Goal: Information Seeking & Learning: Learn about a topic

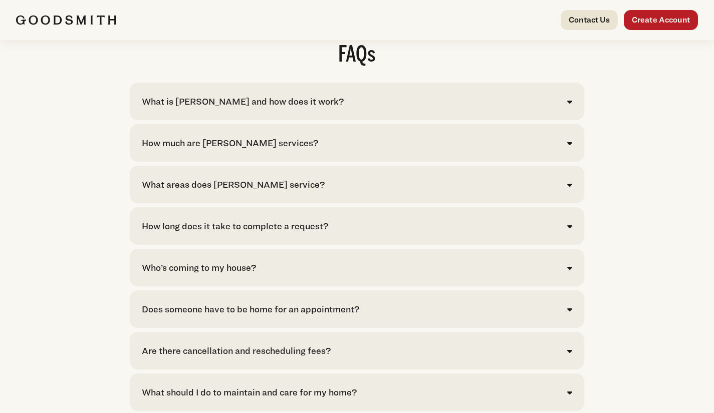
scroll to position [2053, 0]
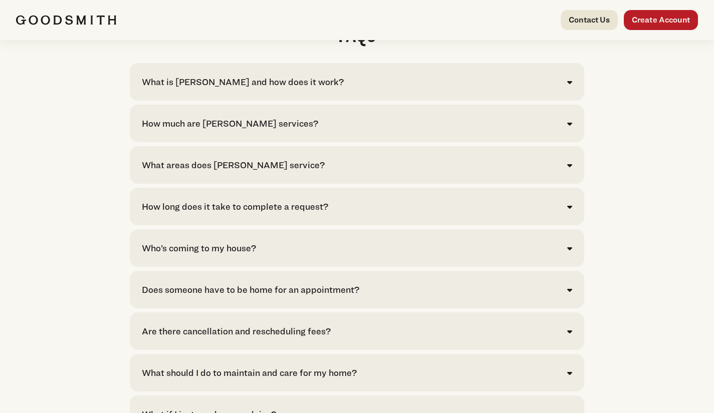
click at [233, 129] on div "How much are Goodsmith services?" at bounding box center [230, 124] width 176 height 14
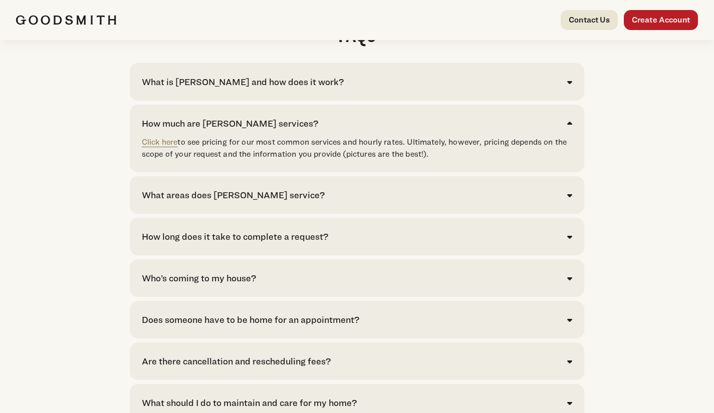
click at [155, 147] on link "Click here" at bounding box center [160, 142] width 36 height 10
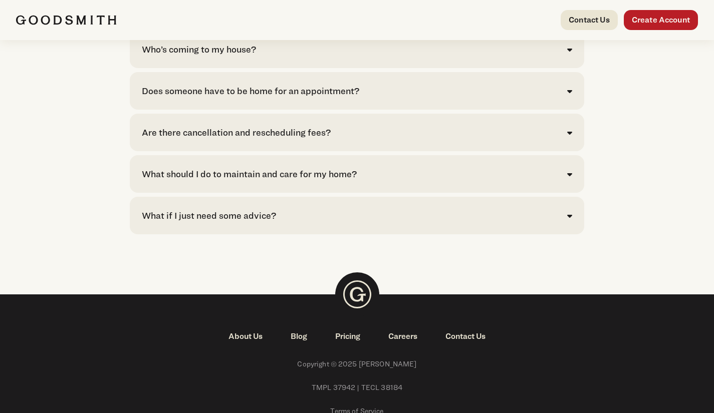
scroll to position [2218, 0]
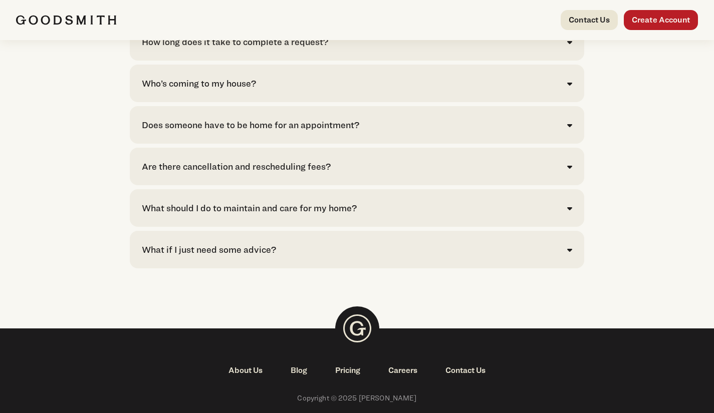
click at [166, 213] on div "What should I do to maintain and care for my home?" at bounding box center [249, 208] width 215 height 14
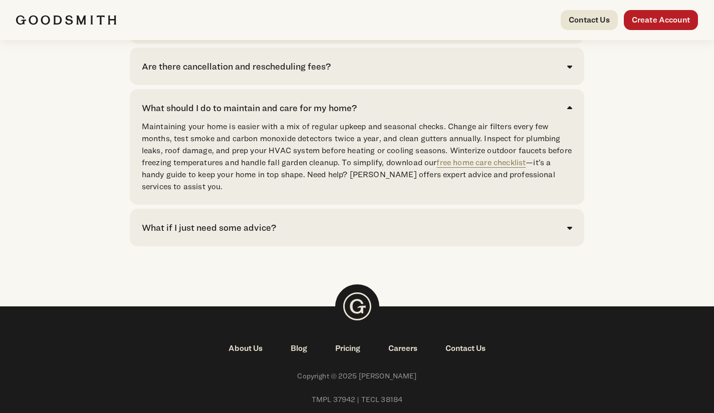
scroll to position [2118, 0]
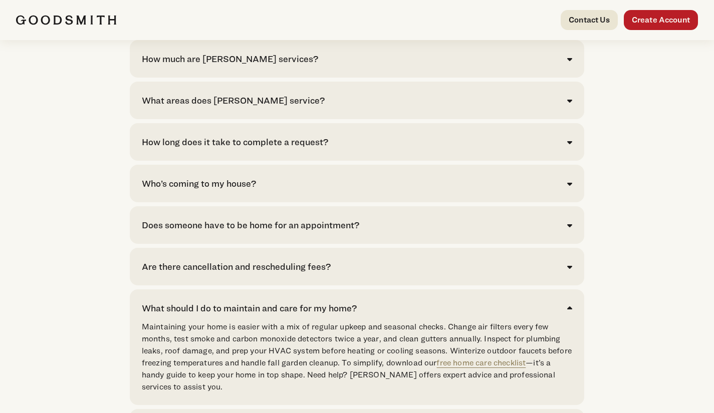
click at [184, 273] on div "Are there cancellation and rescheduling fees?" at bounding box center [236, 267] width 189 height 14
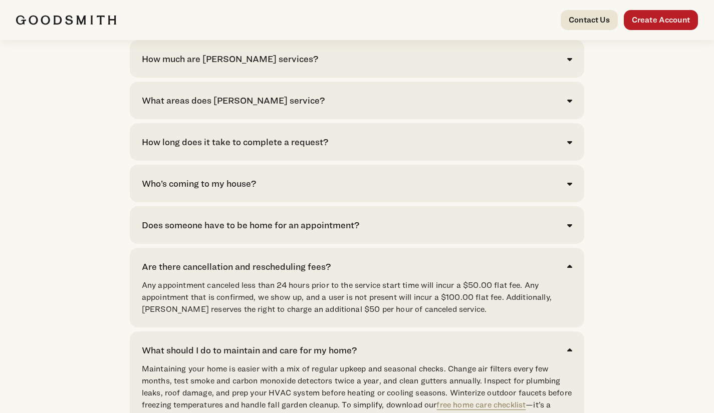
click at [174, 228] on div "Does someone have to be home for an appointment?" at bounding box center [250, 225] width 217 height 14
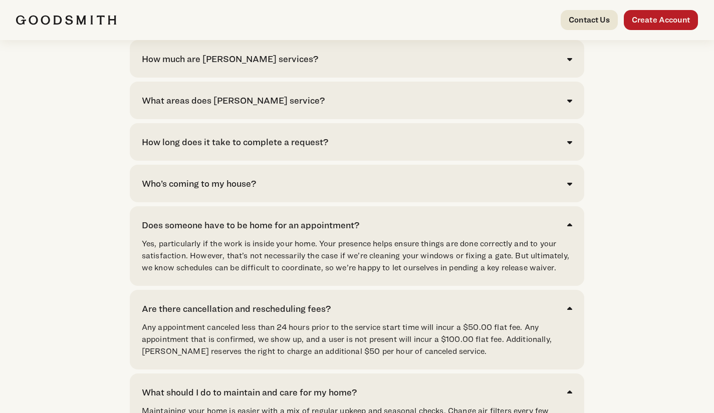
click at [170, 186] on div "Who’s coming to my house?" at bounding box center [199, 184] width 114 height 14
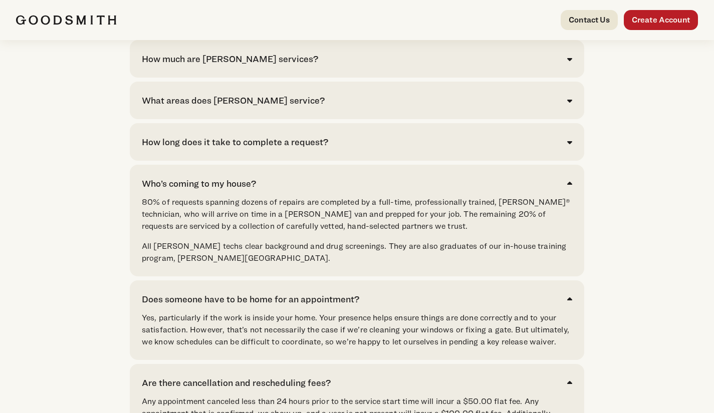
click at [159, 147] on div "How long does it take to complete a request?" at bounding box center [235, 142] width 186 height 14
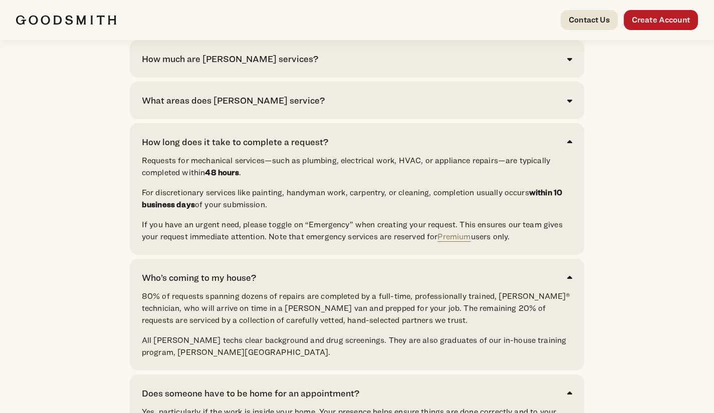
click at [76, 138] on div "FAQs What is Goodsmith and how does it work? Goodsmith is your convenient solut…" at bounding box center [357, 329] width 682 height 739
click at [173, 105] on div "What areas does Goodsmith service?" at bounding box center [233, 101] width 183 height 14
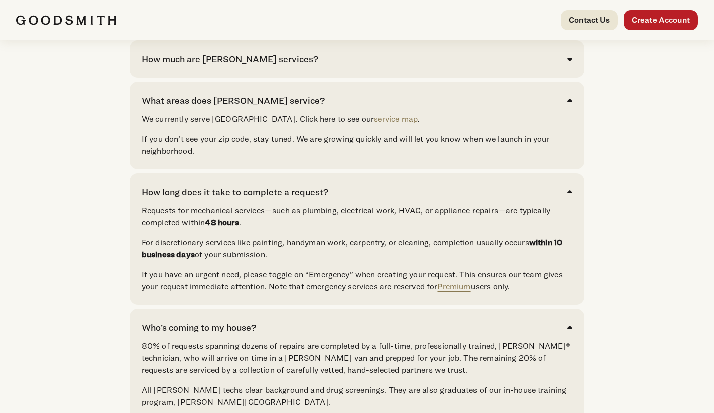
scroll to position [2018, 0]
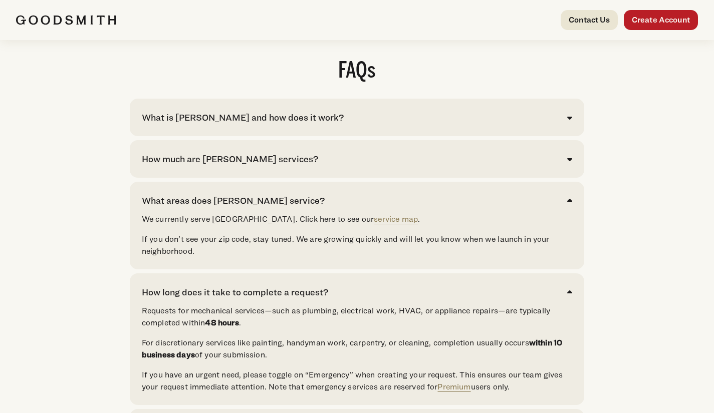
click at [206, 166] on div "How much are Goodsmith services?" at bounding box center [230, 159] width 176 height 14
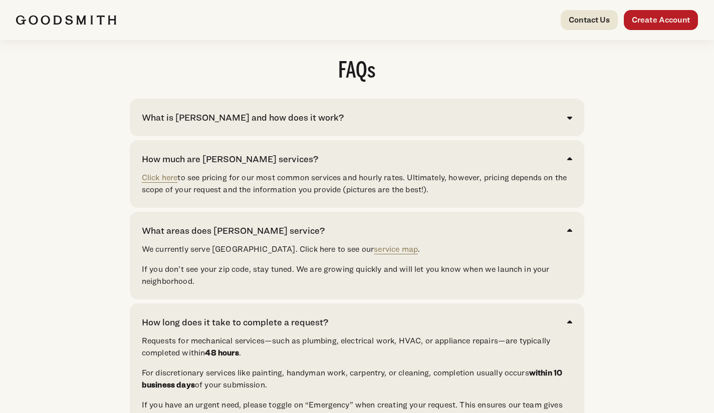
click at [191, 124] on div "What is Goodsmith and how does it work?" at bounding box center [243, 118] width 202 height 14
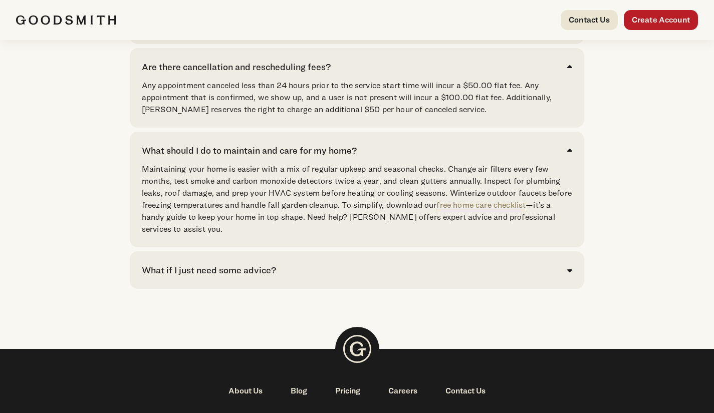
scroll to position [2875, 0]
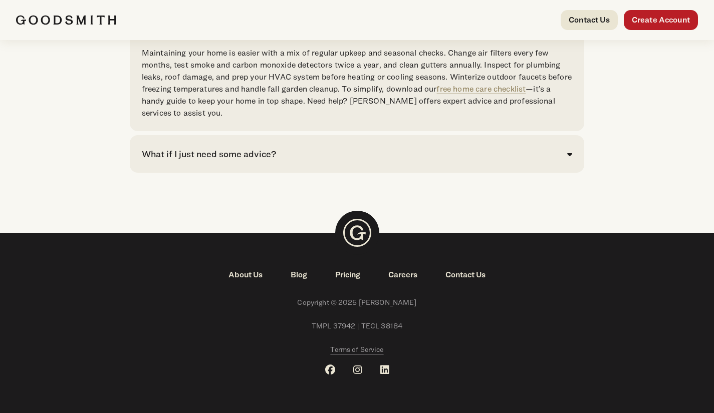
click at [353, 274] on link "Pricing" at bounding box center [347, 275] width 53 height 12
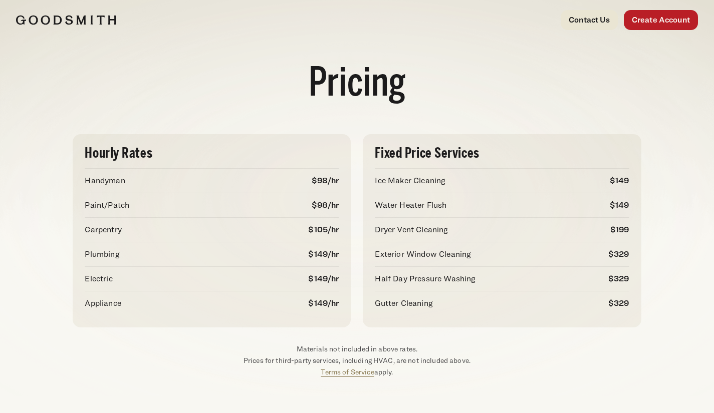
click at [63, 21] on img at bounding box center [66, 20] width 100 height 10
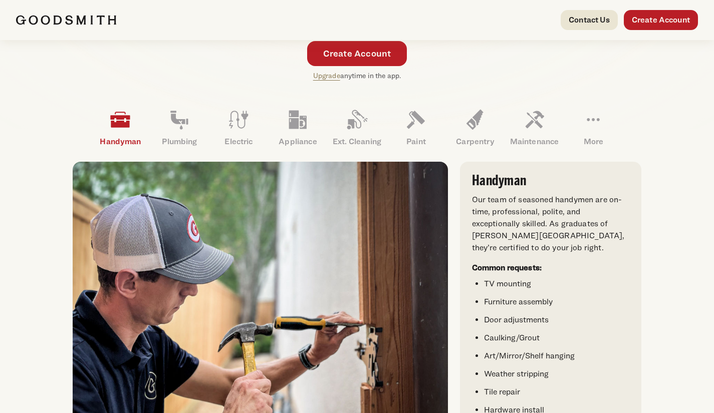
scroll to position [300, 0]
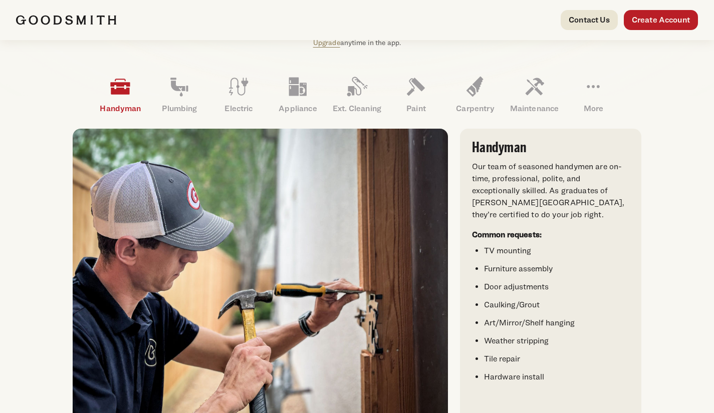
click at [596, 85] on icon at bounding box center [593, 87] width 24 height 24
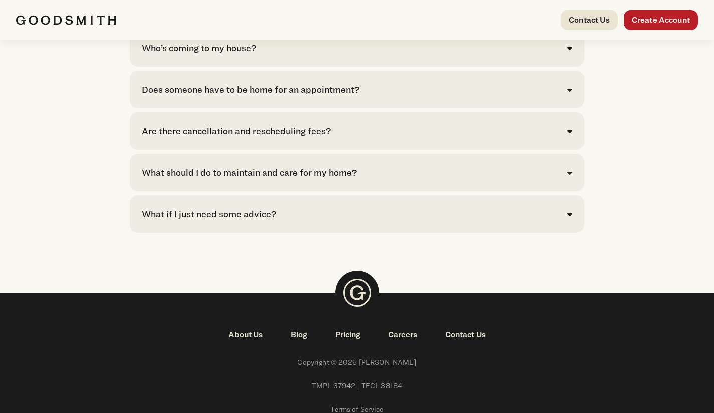
scroll to position [2318, 0]
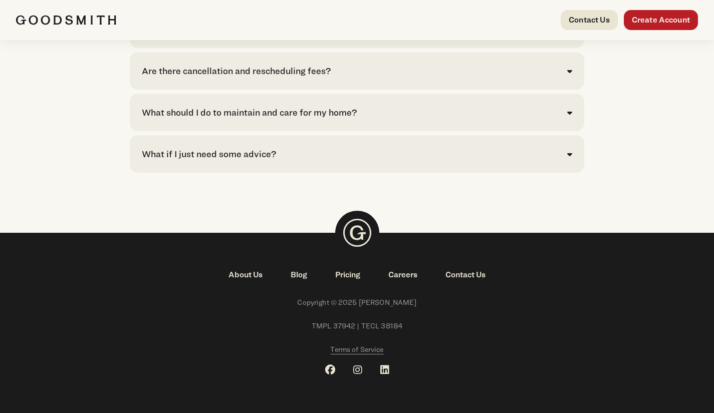
click at [248, 279] on link "About Us" at bounding box center [245, 275] width 62 height 12
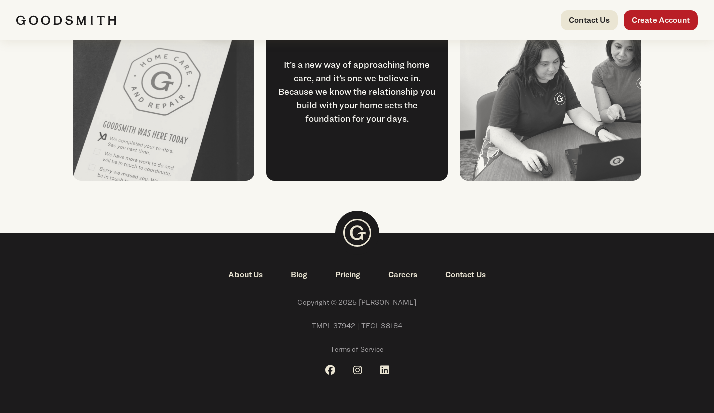
scroll to position [1131, 0]
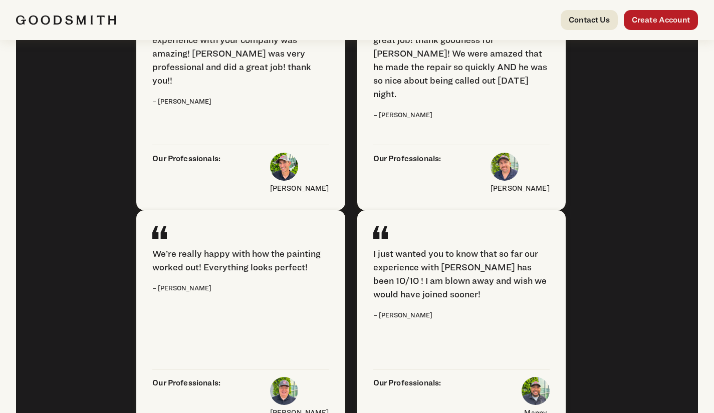
scroll to position [1829, 0]
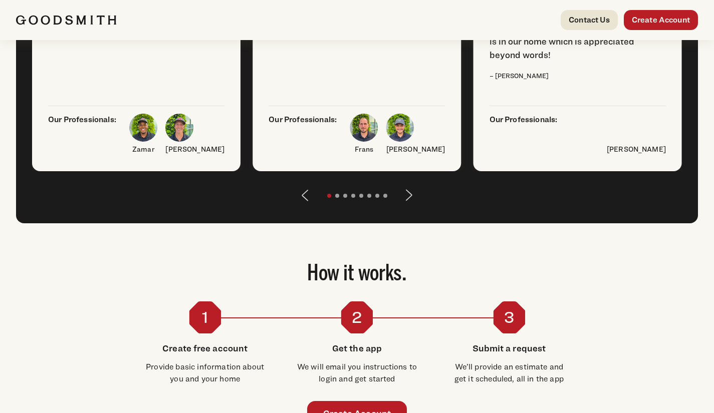
scroll to position [1166, 0]
